Goal: Task Accomplishment & Management: Manage account settings

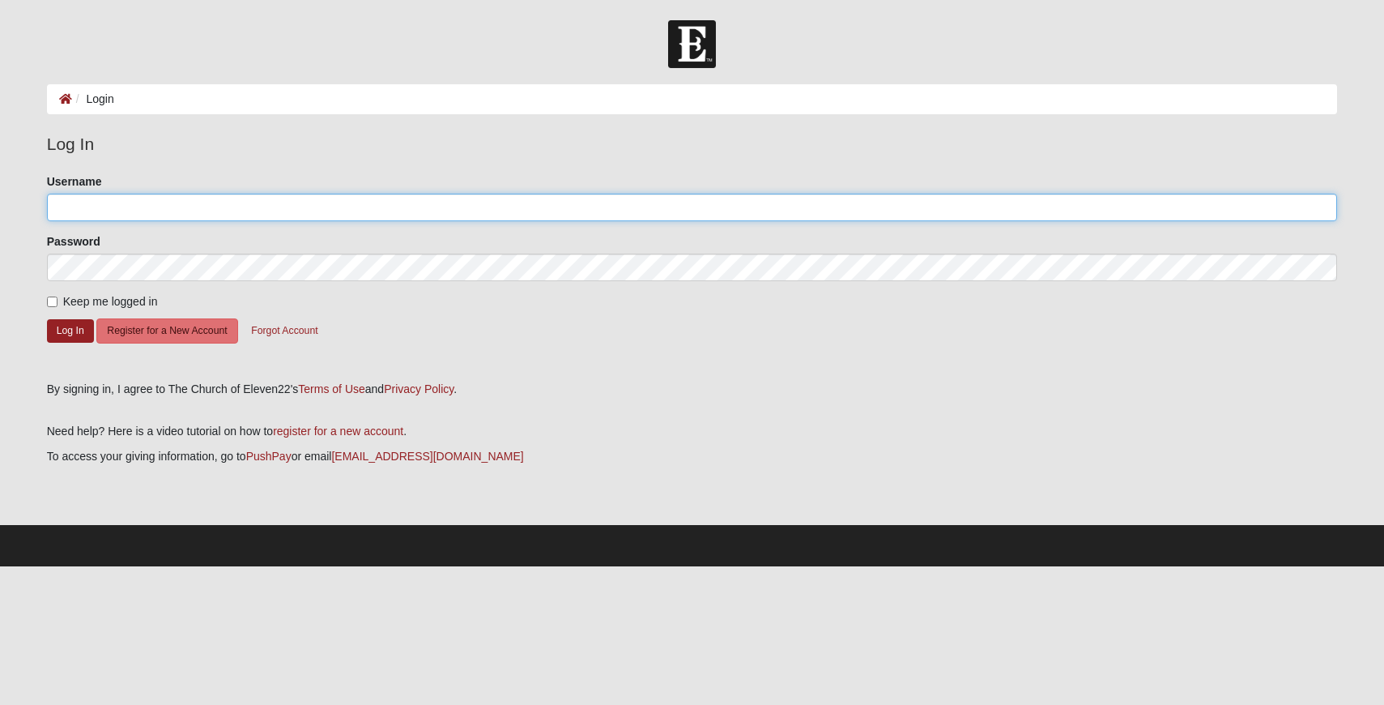
type input "jeffthorsen"
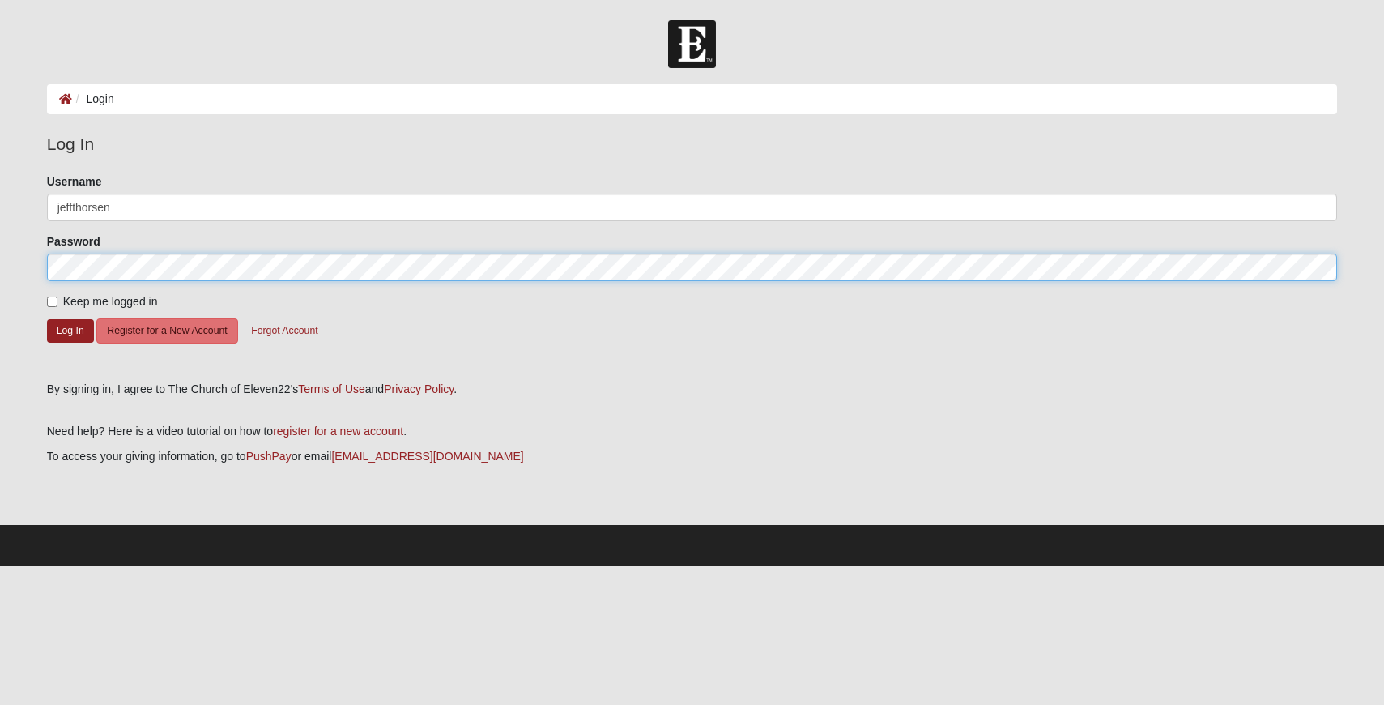
click at [70, 330] on button "Log In" at bounding box center [70, 330] width 47 height 23
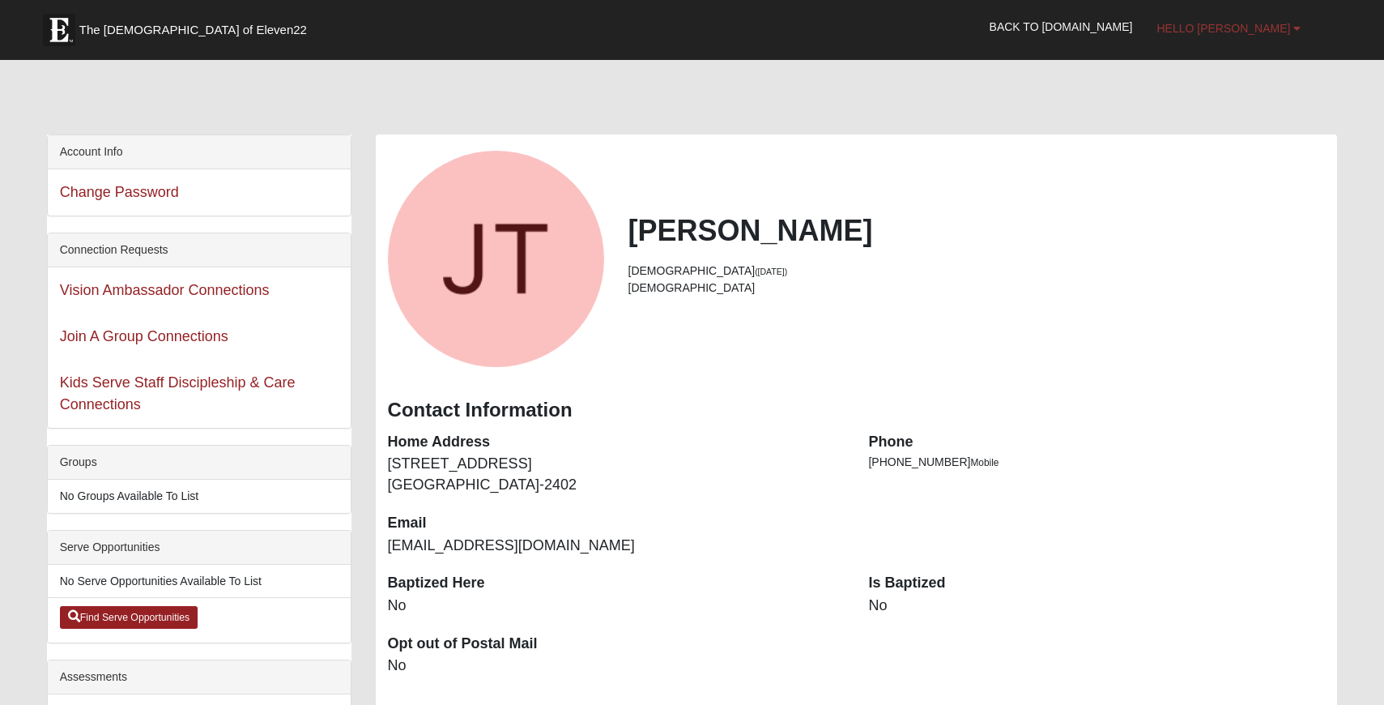
click at [1257, 25] on span "Hello Jeff" at bounding box center [1223, 28] width 134 height 13
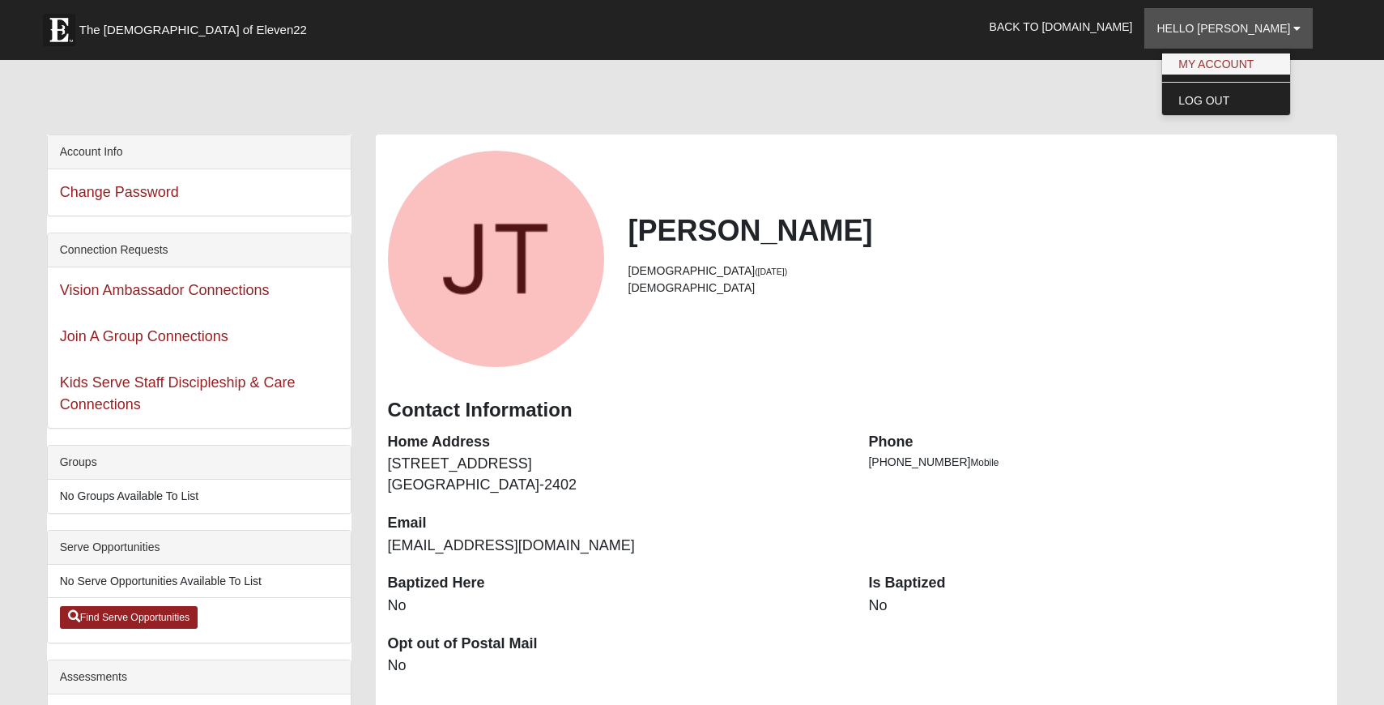
click at [1252, 62] on link "My Account" at bounding box center [1226, 63] width 128 height 21
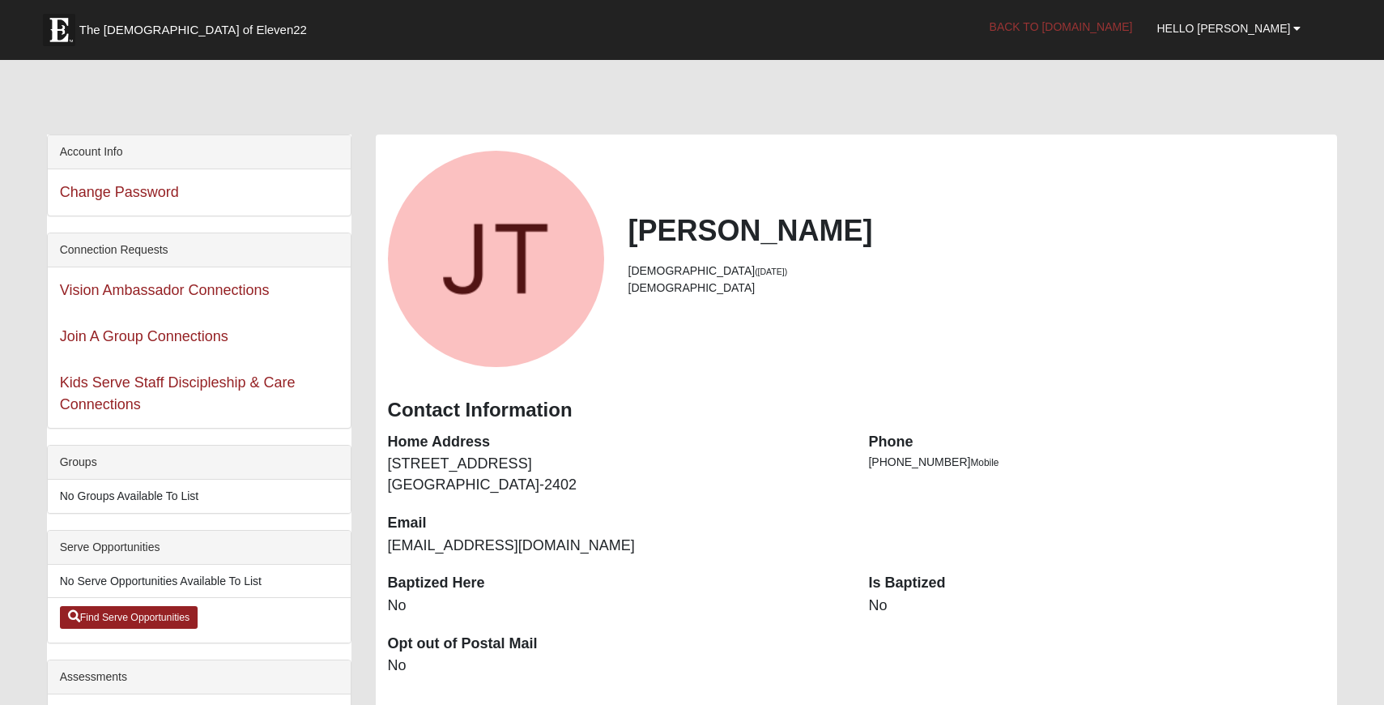
click at [1135, 28] on link "Back to COE22.com" at bounding box center [1061, 26] width 168 height 40
